Goal: Task Accomplishment & Management: Manage account settings

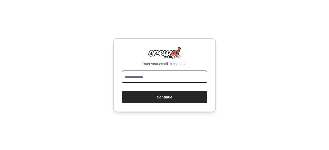
drag, startPoint x: 0, startPoint y: 0, endPoint x: 148, endPoint y: 74, distance: 165.7
click at [148, 74] on input "email" at bounding box center [164, 77] width 85 height 12
click at [138, 74] on input "email" at bounding box center [164, 77] width 85 height 12
type input "**********"
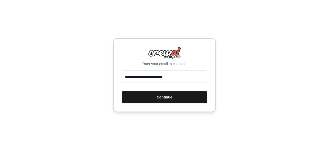
click at [143, 99] on button "Continue" at bounding box center [164, 97] width 85 height 12
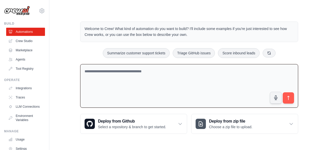
click at [132, 77] on textarea at bounding box center [189, 86] width 218 height 44
click at [25, 71] on link "Tool Registry" at bounding box center [26, 69] width 39 height 8
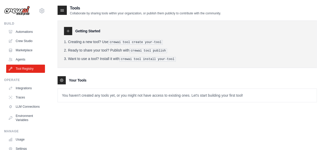
click at [63, 12] on icon at bounding box center [62, 10] width 5 height 5
click at [65, 34] on div at bounding box center [68, 31] width 8 height 8
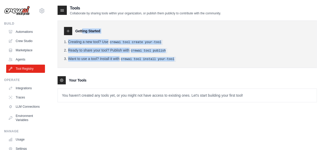
drag, startPoint x: 67, startPoint y: 32, endPoint x: 65, endPoint y: 80, distance: 48.9
click at [65, 80] on div "Getting Started Creating a new tool? Use crewai tool create your-tool Ready to …" at bounding box center [187, 58] width 259 height 87
click at [65, 80] on div at bounding box center [62, 80] width 8 height 8
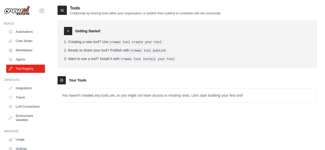
click at [59, 78] on div at bounding box center [62, 80] width 8 height 8
click at [67, 78] on div "Your Tools" at bounding box center [187, 80] width 259 height 8
click at [53, 78] on div "Tools Collaborate by sharing tools within your organization, or publish them pu…" at bounding box center [187, 80] width 276 height 150
click at [67, 81] on div "Your Tools" at bounding box center [187, 80] width 259 height 8
click at [96, 15] on p "Collaborate by sharing tools within your organization, or publish them publicly…" at bounding box center [145, 13] width 151 height 4
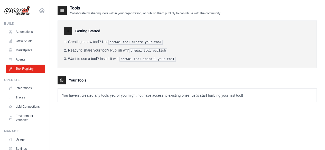
click at [39, 10] on icon at bounding box center [42, 11] width 6 height 6
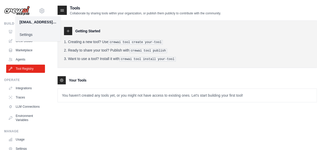
click at [101, 77] on div "Your Tools" at bounding box center [187, 80] width 259 height 8
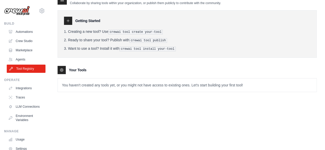
click at [23, 69] on link "Tool Registry" at bounding box center [26, 69] width 39 height 8
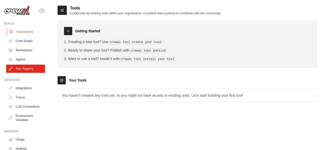
click at [20, 30] on link "Automations" at bounding box center [26, 32] width 39 height 8
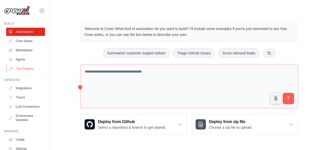
click at [19, 71] on link "Tool Registry" at bounding box center [26, 69] width 39 height 8
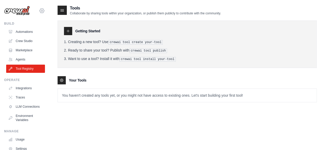
click at [40, 9] on icon at bounding box center [42, 10] width 5 height 4
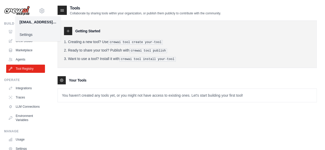
click at [26, 34] on link "Settings" at bounding box center [37, 34] width 45 height 9
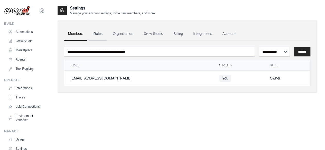
click at [102, 33] on link "Roles" at bounding box center [97, 34] width 17 height 14
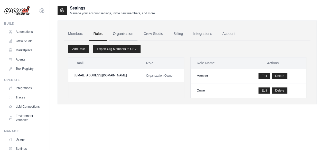
click at [121, 32] on link "Organization" at bounding box center [123, 34] width 29 height 14
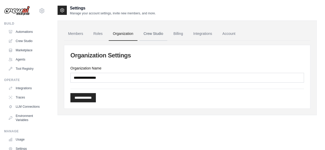
click at [157, 32] on link "Crew Studio" at bounding box center [153, 34] width 28 height 14
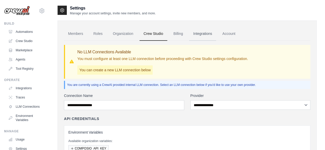
click at [207, 32] on link "Integrations" at bounding box center [202, 34] width 27 height 14
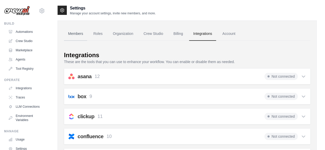
click at [74, 35] on link "Members" at bounding box center [75, 34] width 23 height 14
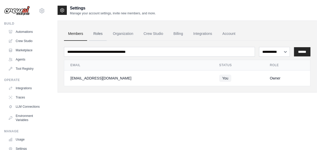
click at [99, 34] on link "Roles" at bounding box center [97, 34] width 17 height 14
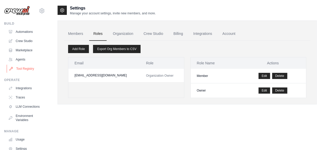
click at [23, 67] on link "Tool Registry" at bounding box center [26, 69] width 39 height 8
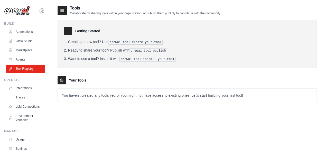
drag, startPoint x: 150, startPoint y: 11, endPoint x: 188, endPoint y: 16, distance: 37.8
click at [188, 16] on div "Tools Collaborate by sharing tools within your organization, or publish them pu…" at bounding box center [187, 58] width 259 height 106
click at [215, 11] on h2 "Tools" at bounding box center [145, 8] width 151 height 6
click at [125, 73] on div "Getting Started Creating a new tool? Use crewai tool create your-tool Ready to …" at bounding box center [187, 58] width 259 height 87
click at [68, 32] on icon at bounding box center [68, 31] width 3 height 3
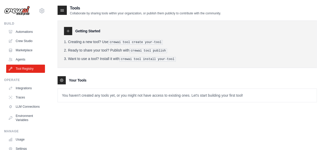
click at [68, 32] on icon at bounding box center [68, 31] width 3 height 3
click at [61, 11] on icon at bounding box center [62, 10] width 5 height 5
